Goal: Task Accomplishment & Management: Complete application form

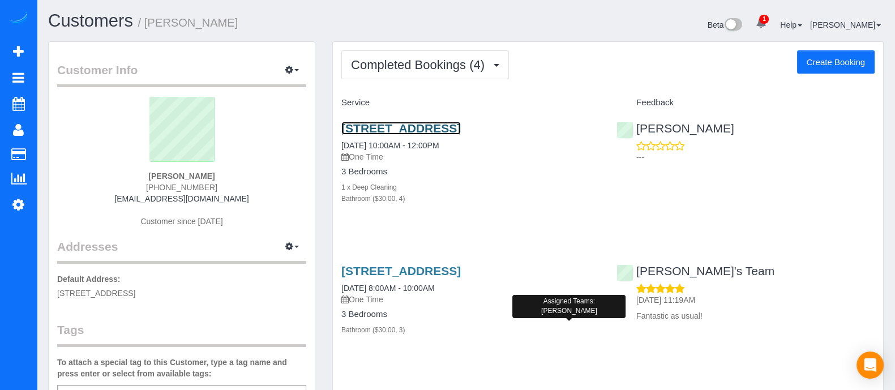
click at [422, 135] on link "[STREET_ADDRESS]" at bounding box center [400, 128] width 119 height 13
click at [379, 132] on link "[STREET_ADDRESS]" at bounding box center [400, 128] width 119 height 13
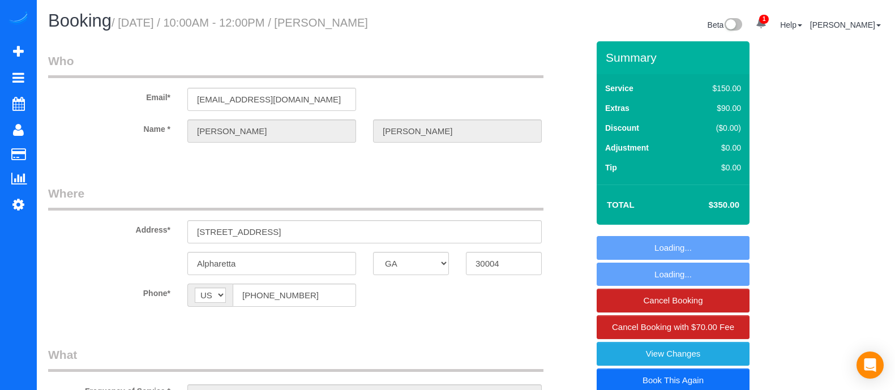
select select "GA"
select select "string:fspay-1276be49-360d-45f2-9ff1-f40d5b91c0f0"
select select "number:3"
select select "number:6"
select select "object:668"
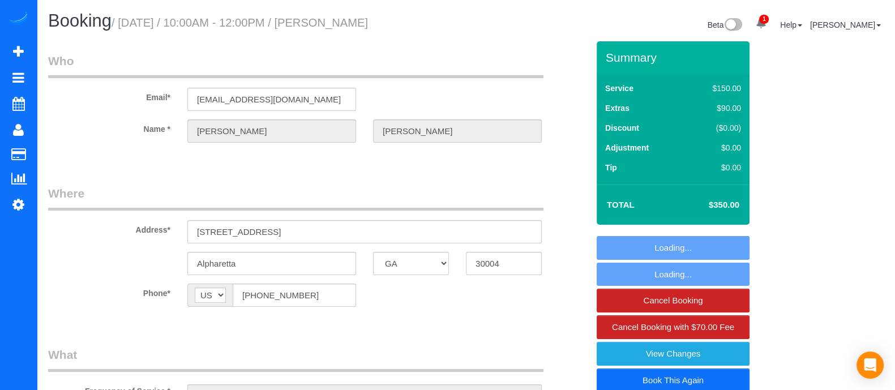
select select "spot1"
select select "object:695"
select select "4"
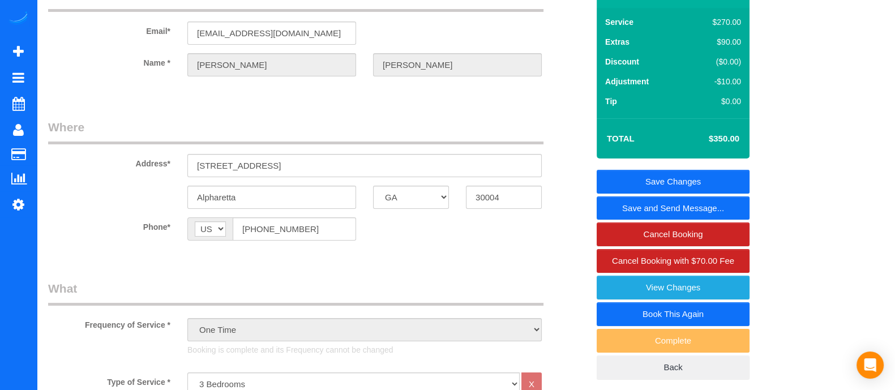
scroll to position [53, 0]
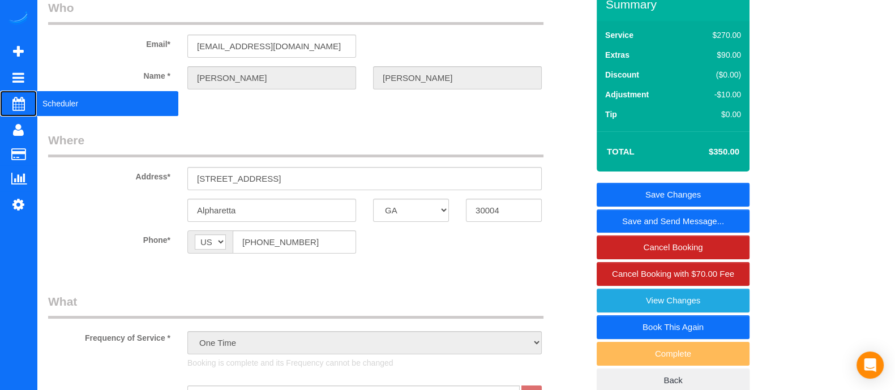
click at [82, 96] on span "Scheduler" at bounding box center [108, 104] width 142 height 26
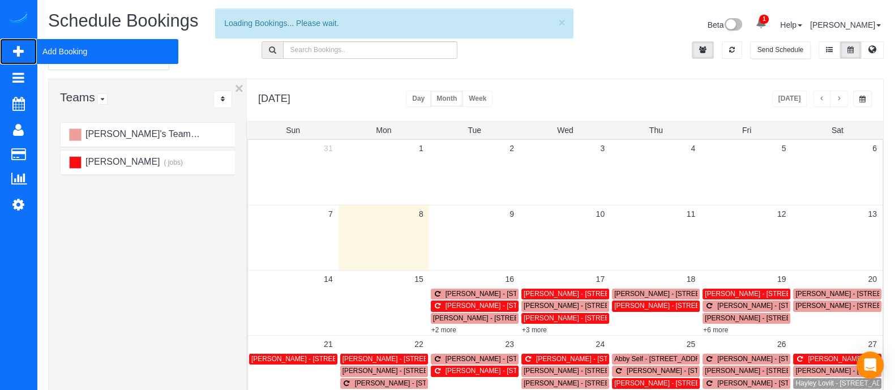
click at [53, 46] on span "Add Booking" at bounding box center [108, 51] width 142 height 26
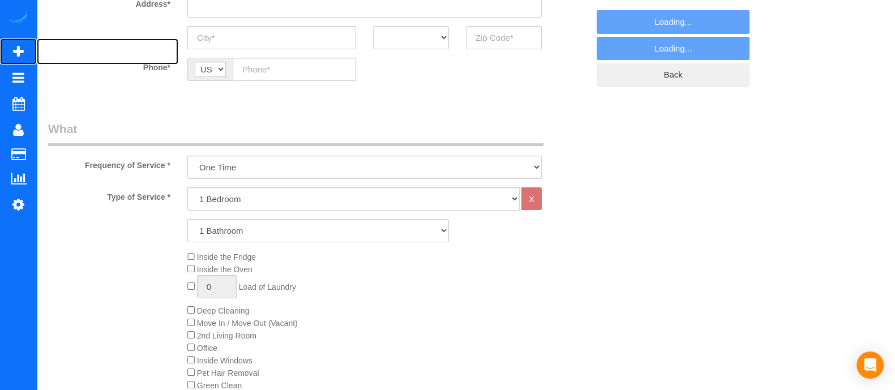
select select "object:1379"
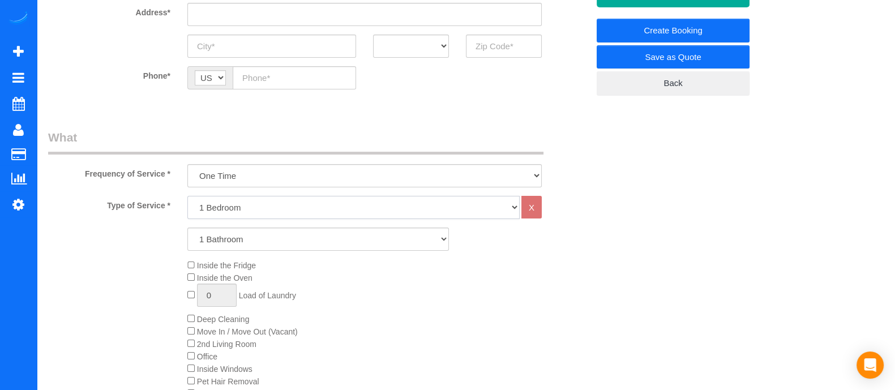
drag, startPoint x: 260, startPoint y: 217, endPoint x: 233, endPoint y: 278, distance: 66.9
click at [233, 278] on div "Type of Service * 1 Bedroom 2 Bedrooms 3 Bedrooms 4 Bedrooms 5 Bedrooms 6 Bedro…" at bounding box center [318, 323] width 540 height 255
select select "4"
click at [187, 196] on select "1 Bedroom 2 Bedrooms 3 Bedrooms 4 Bedrooms 5 Bedrooms 6 Bedrooms" at bounding box center [353, 207] width 332 height 23
click at [221, 292] on div "Type of Service * 1 Bedroom 2 Bedrooms 3 Bedrooms 4 Bedrooms 5 Bedrooms 6 Bedro…" at bounding box center [318, 323] width 540 height 255
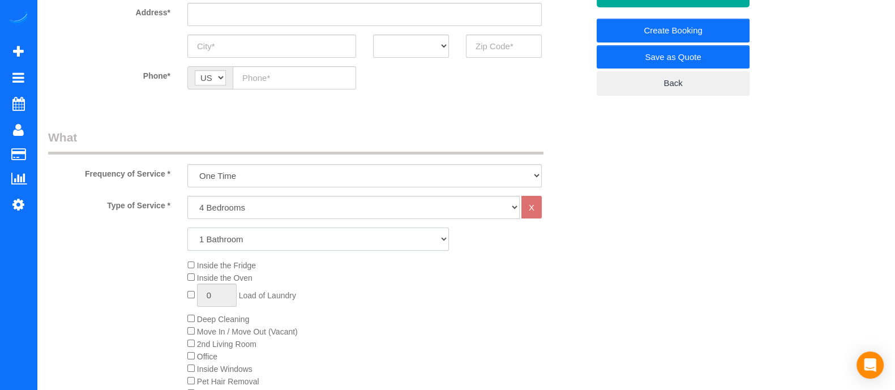
select select "3"
drag, startPoint x: 225, startPoint y: 242, endPoint x: 221, endPoint y: 292, distance: 50.5
click at [187, 228] on select "1 Bathroom 2 Bathrooms 3 Bathrooms 4 Bathrooms 5 Bathrooms 6 Bathrooms" at bounding box center [317, 239] width 261 height 23
click at [389, 169] on select "One Time Every week (20% Off) - 20.00% (0% for the First Booking) Every 2 weeks…" at bounding box center [364, 175] width 354 height 23
click at [187, 164] on select "One Time Every week (20% Off) - 20.00% (0% for the First Booking) Every 2 weeks…" at bounding box center [364, 175] width 354 height 23
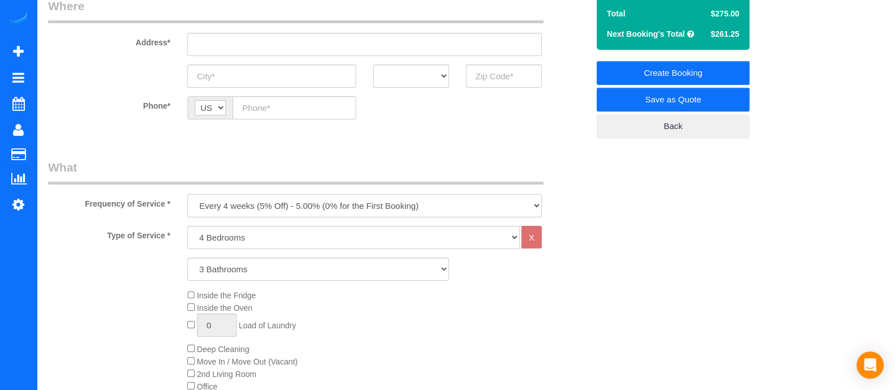
scroll to position [190, 0]
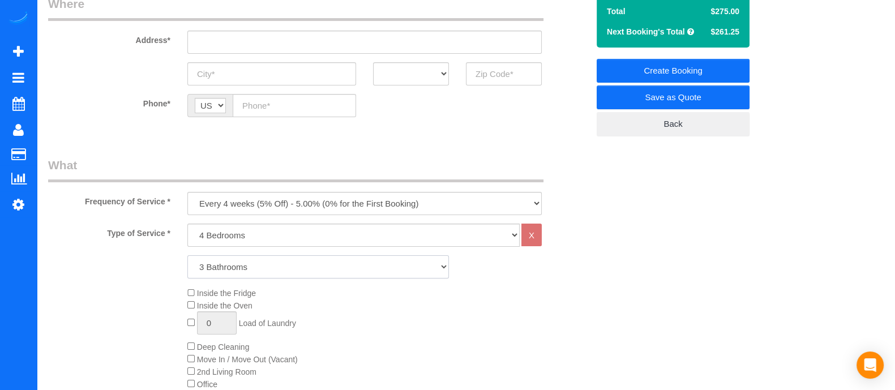
drag, startPoint x: 315, startPoint y: 267, endPoint x: 221, endPoint y: 337, distance: 116.9
click at [221, 337] on div "Type of Service * 1 Bedroom 2 Bedrooms 3 Bedrooms 4 Bedrooms 5 Bedrooms 6 Bedro…" at bounding box center [318, 351] width 540 height 255
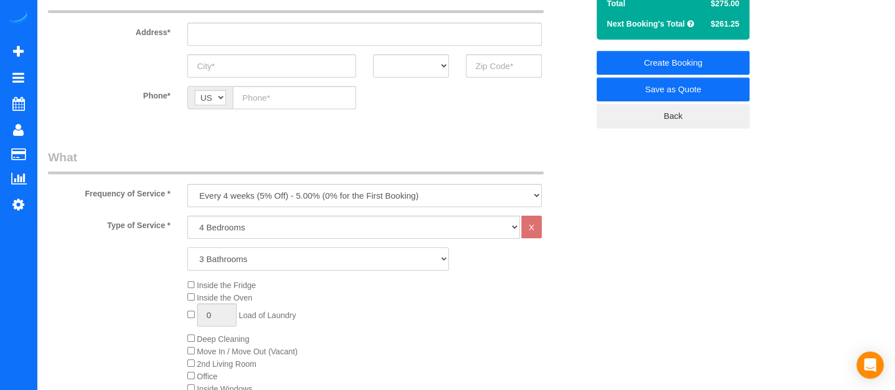
scroll to position [184, 0]
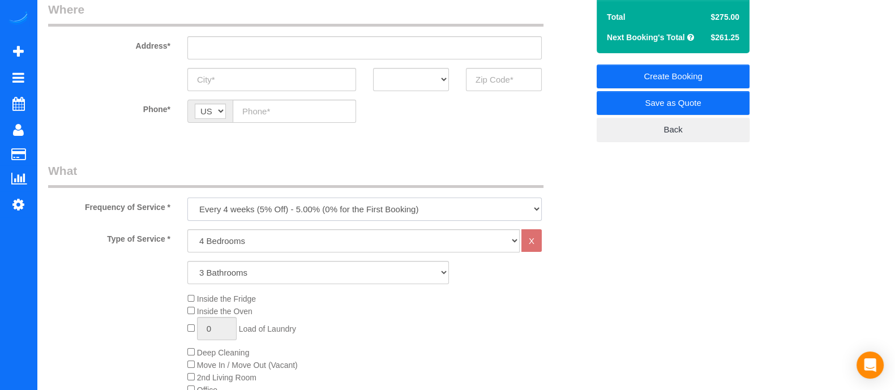
click at [250, 218] on select "One Time Every week (20% Off) - 20.00% (0% for the First Booking) Every 2 weeks…" at bounding box center [364, 209] width 354 height 23
select select "object:1381"
click at [187, 198] on select "One Time Every week (20% Off) - 20.00% (0% for the First Booking) Every 2 weeks…" at bounding box center [364, 209] width 354 height 23
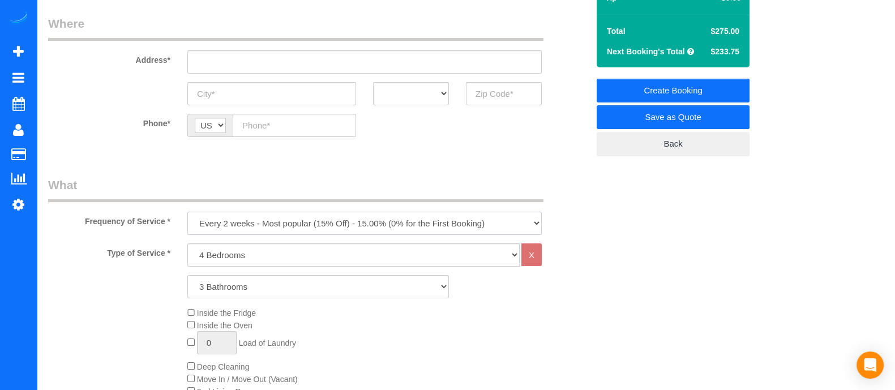
scroll to position [168, 0]
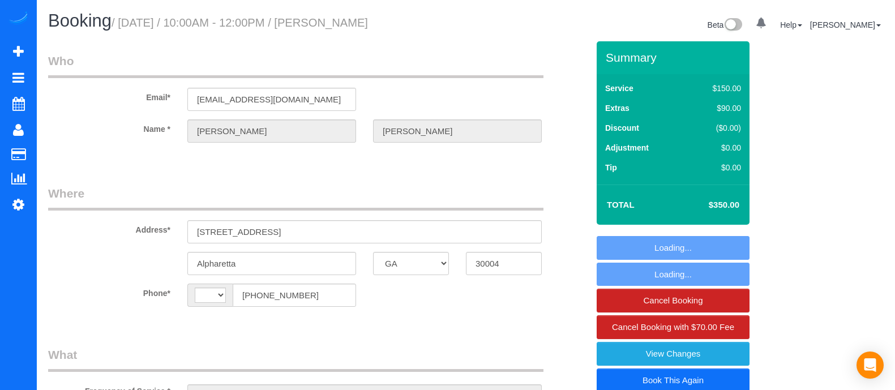
select select "GA"
select select "string:fspay-1276be49-360d-45f2-9ff1-f40d5b91c0f0"
select select "number:3"
select select "number:6"
select select "string:US"
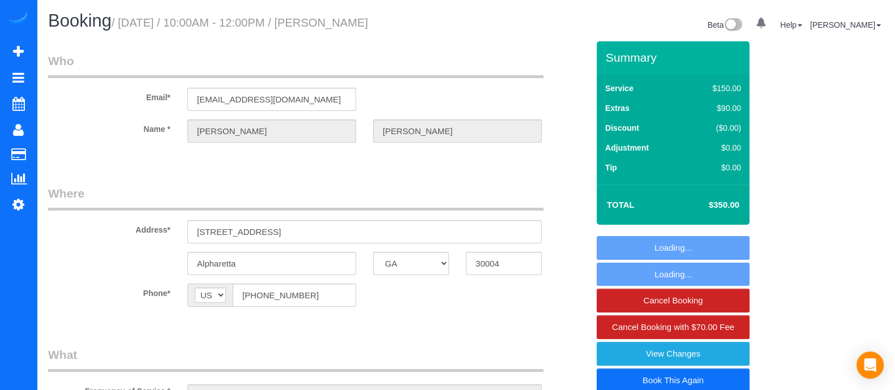
select select "object:681"
select select "spot1"
select select "4"
select select "object:769"
select select "4"
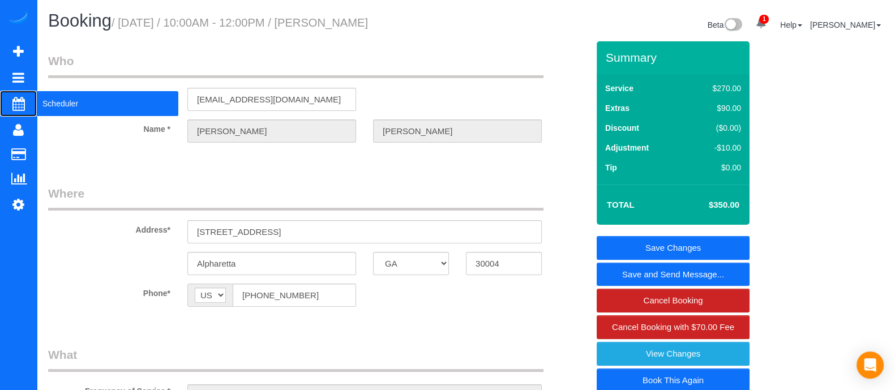
click at [70, 106] on span "Scheduler" at bounding box center [108, 104] width 142 height 26
